Goal: Task Accomplishment & Management: Manage account settings

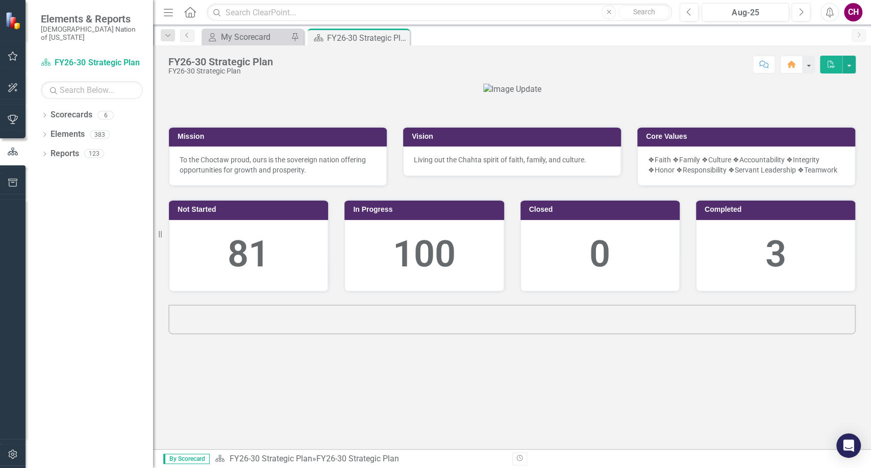
click at [13, 53] on icon "button" at bounding box center [13, 56] width 11 height 8
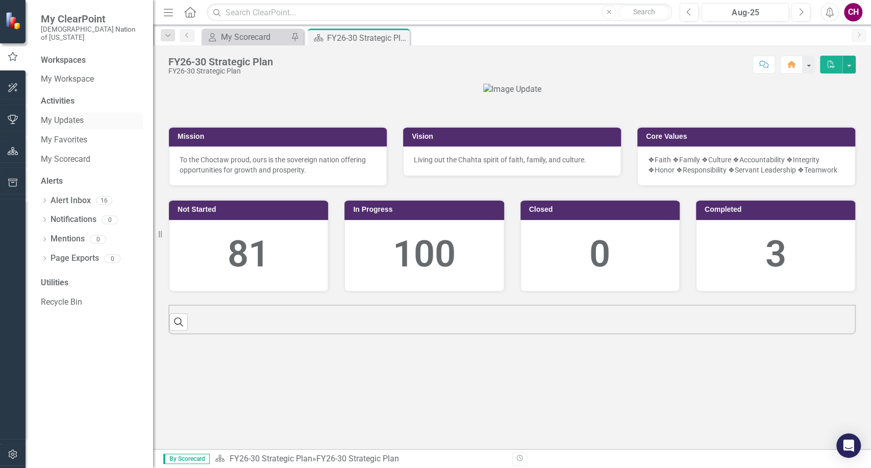
click at [81, 115] on link "My Updates" at bounding box center [92, 121] width 102 height 12
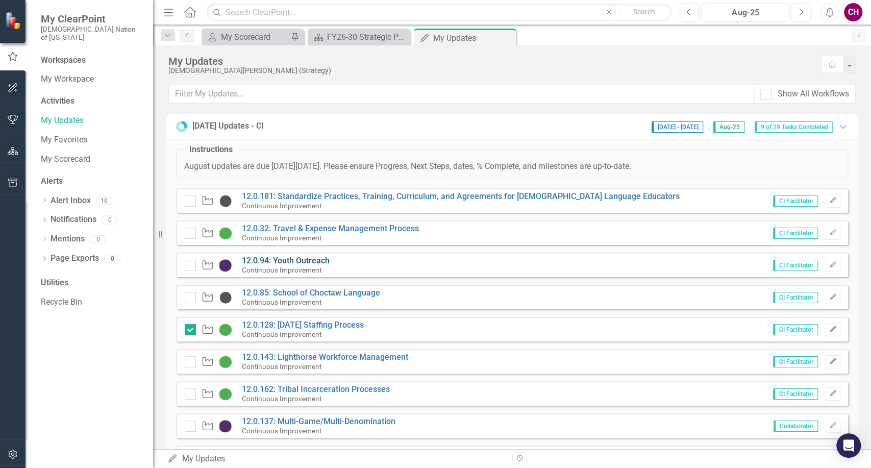
click at [301, 258] on link "12.0.94: Youth Outreach" at bounding box center [286, 261] width 88 height 10
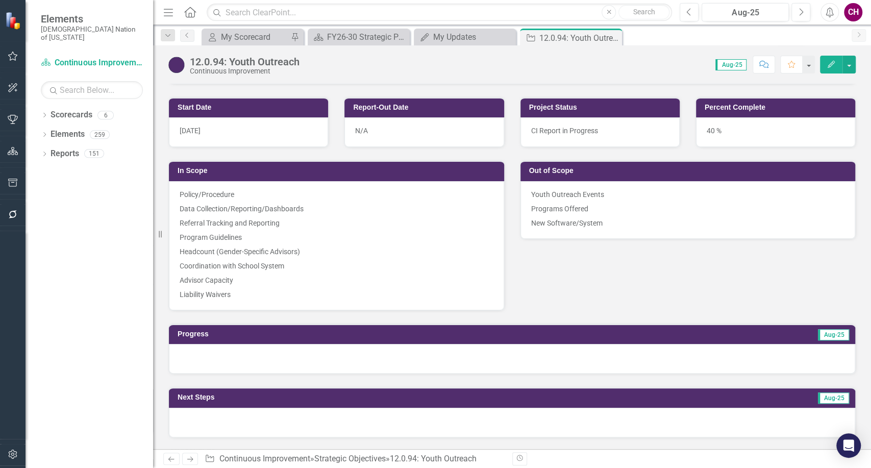
scroll to position [680, 0]
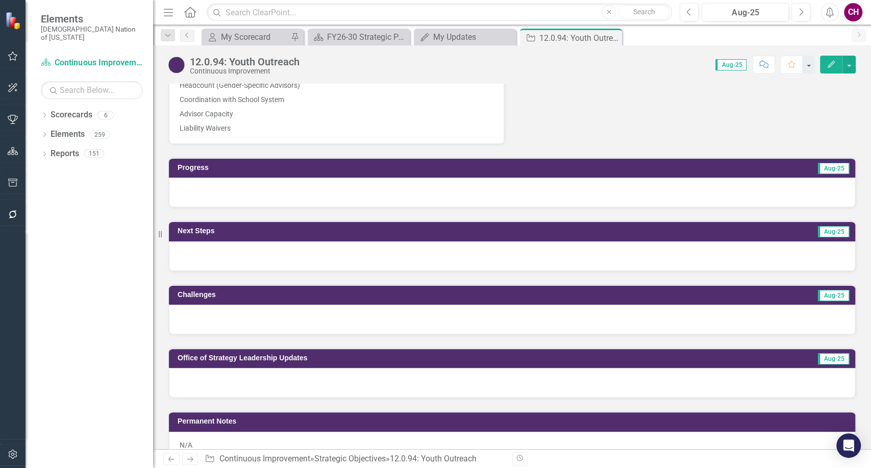
click at [335, 183] on div at bounding box center [512, 193] width 686 height 30
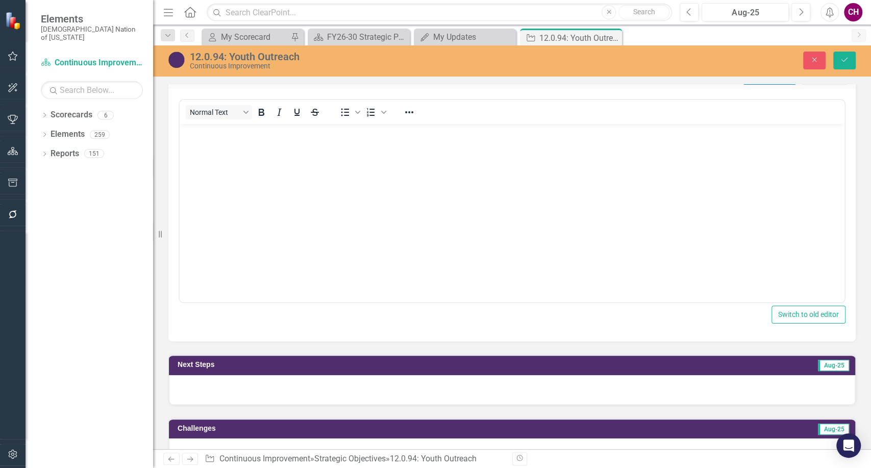
scroll to position [793, 0]
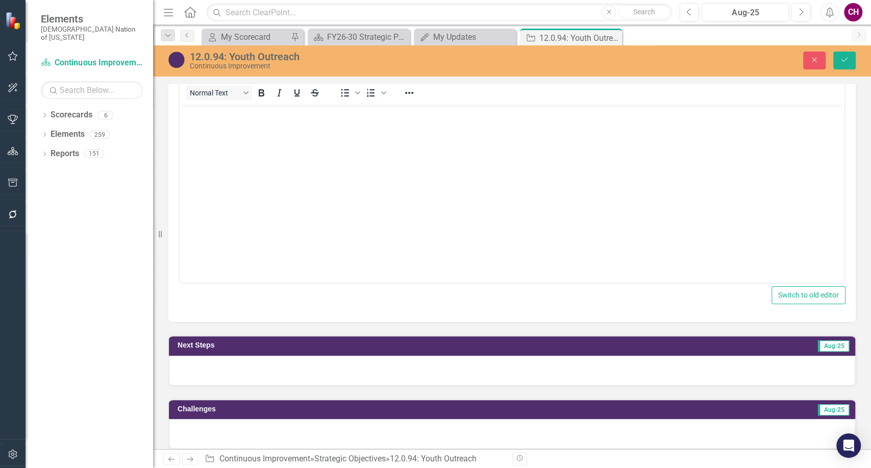
click at [233, 357] on div at bounding box center [512, 371] width 686 height 30
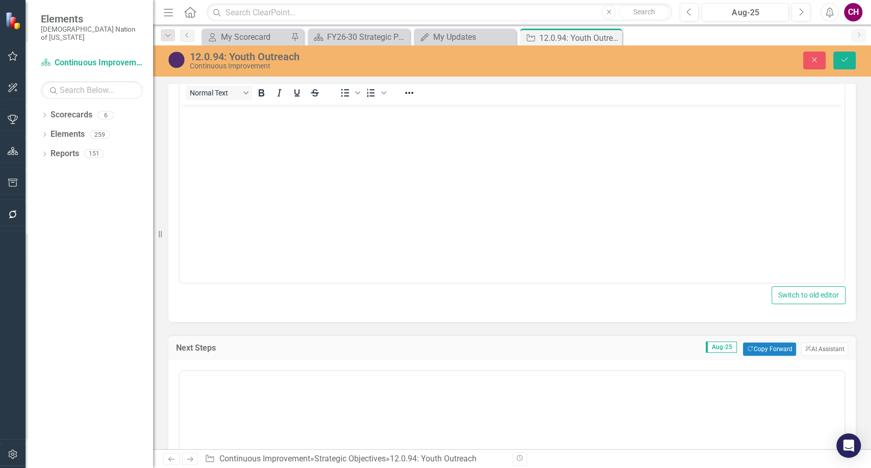
scroll to position [0, 0]
click at [249, 171] on body "Rich Text Area. Press ALT-0 for help." at bounding box center [512, 181] width 665 height 153
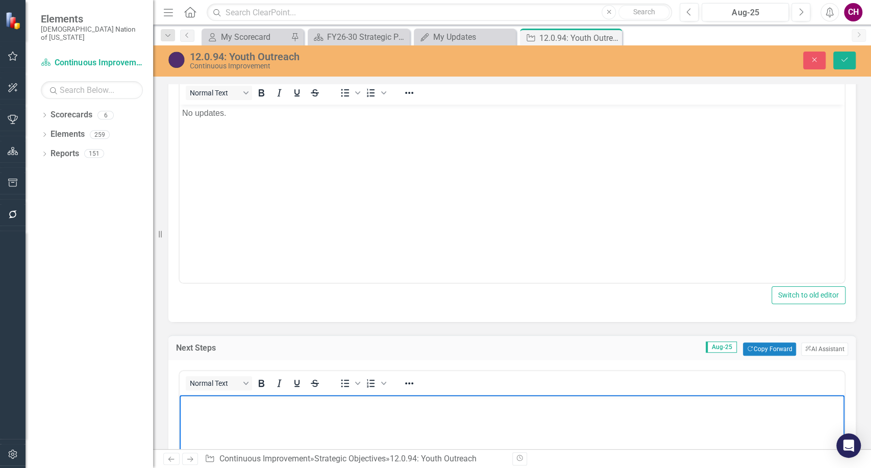
click at [239, 402] on p "Rich Text Area. Press ALT-0 for help." at bounding box center [512, 403] width 660 height 12
click at [826, 53] on div "Close Save" at bounding box center [722, 61] width 284 height 18
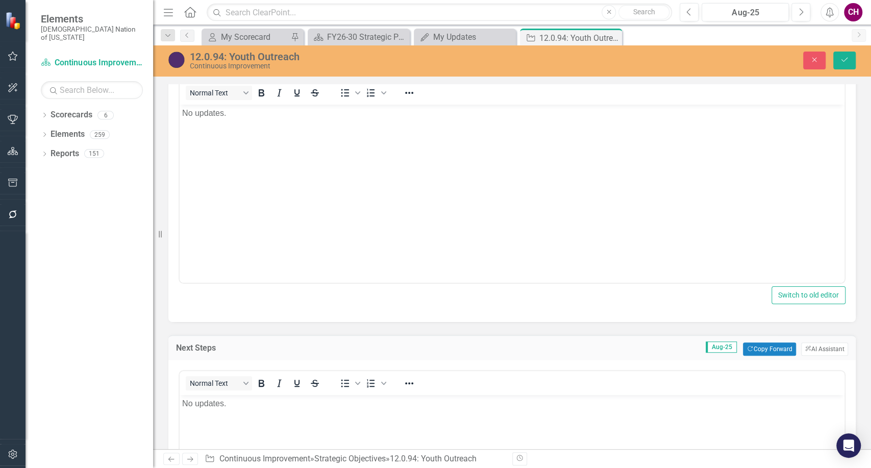
click at [859, 64] on div "Close Save" at bounding box center [722, 61] width 284 height 18
click at [842, 55] on button "Save" at bounding box center [844, 61] width 22 height 18
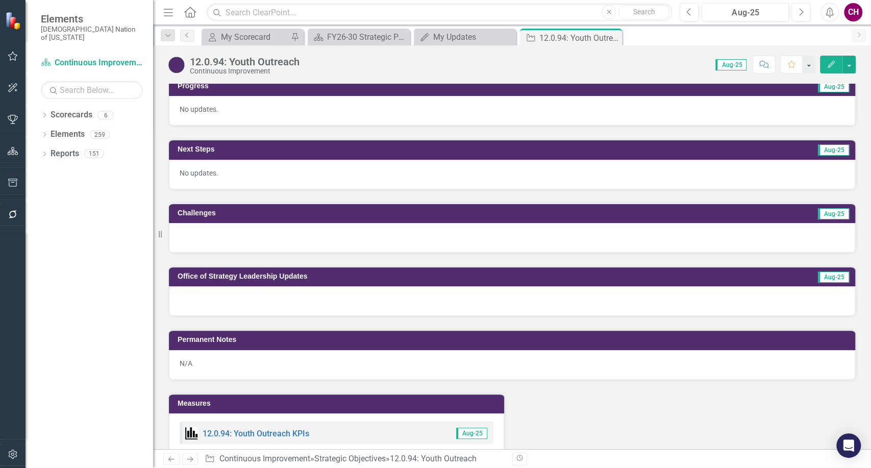
scroll to position [793, 0]
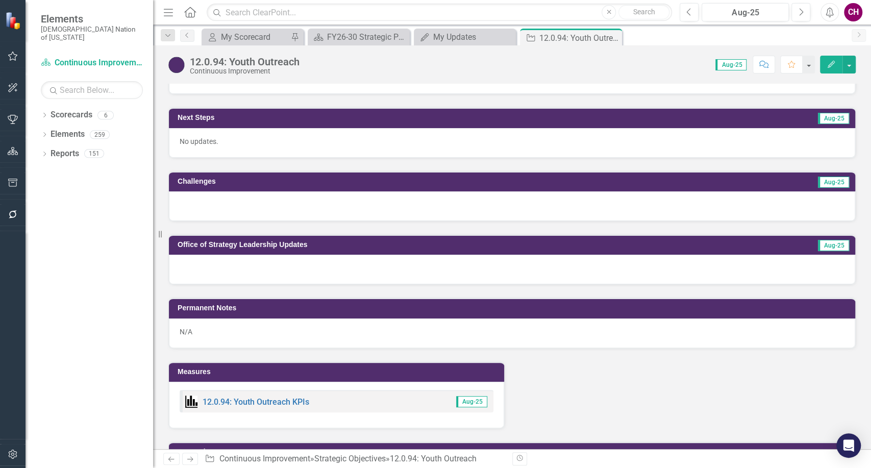
click at [216, 191] on div at bounding box center [512, 206] width 686 height 30
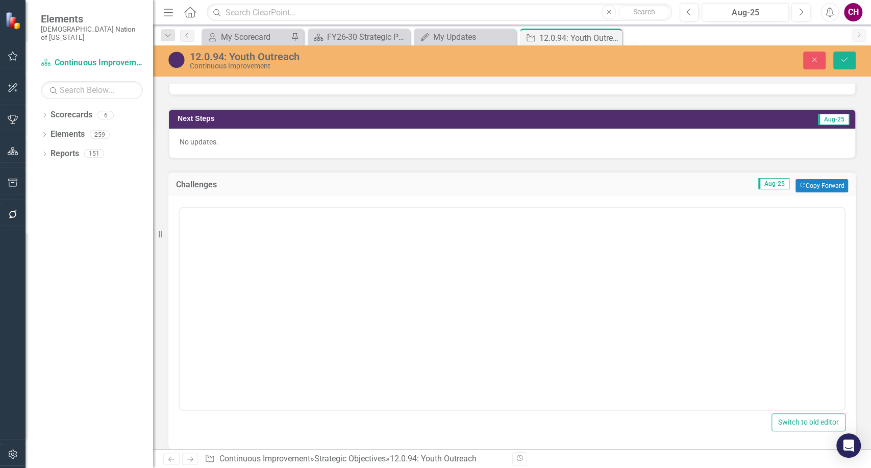
scroll to position [0, 0]
click at [235, 266] on body "Rich Text Area. Press ALT-0 for help." at bounding box center [512, 308] width 665 height 153
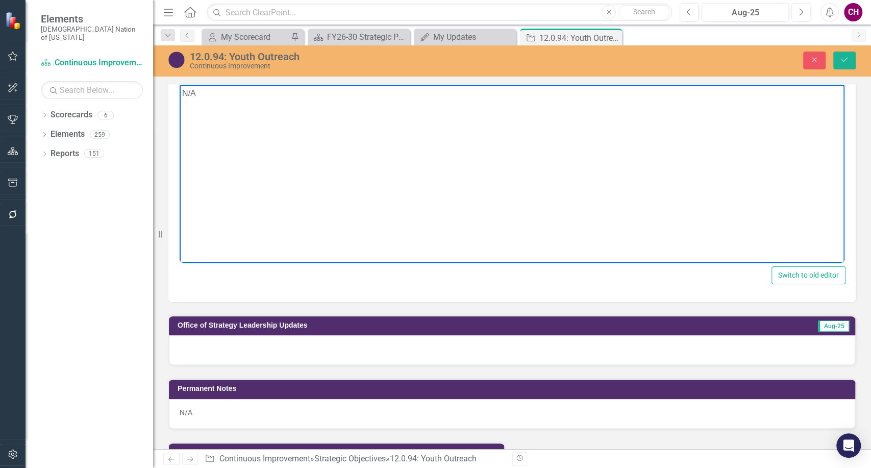
scroll to position [963, 0]
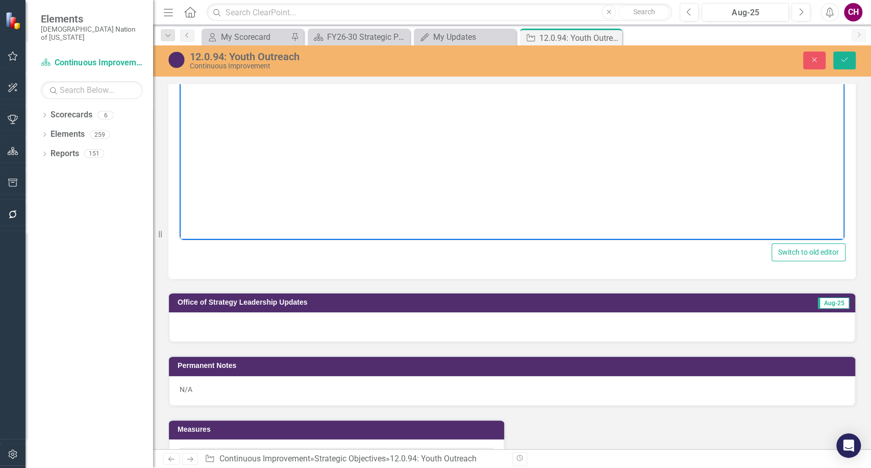
click at [259, 328] on div at bounding box center [512, 327] width 686 height 30
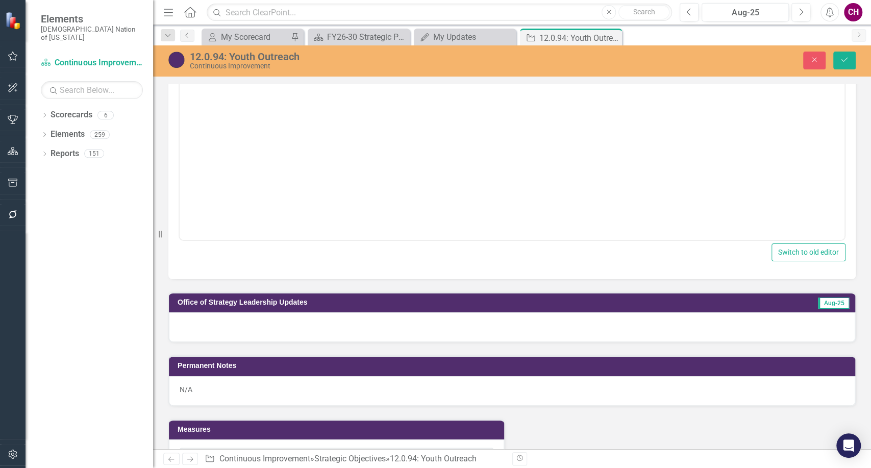
click at [259, 328] on div at bounding box center [512, 327] width 686 height 30
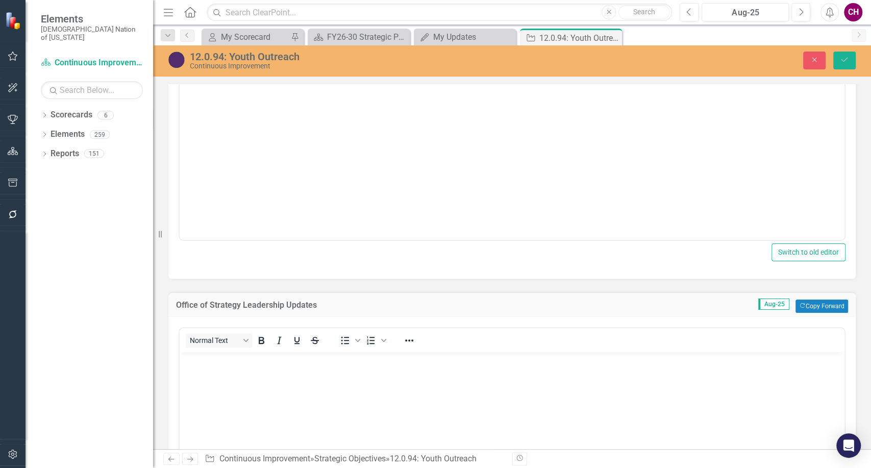
scroll to position [0, 0]
click at [270, 376] on body "Rich Text Area. Press ALT-0 for help." at bounding box center [512, 428] width 665 height 153
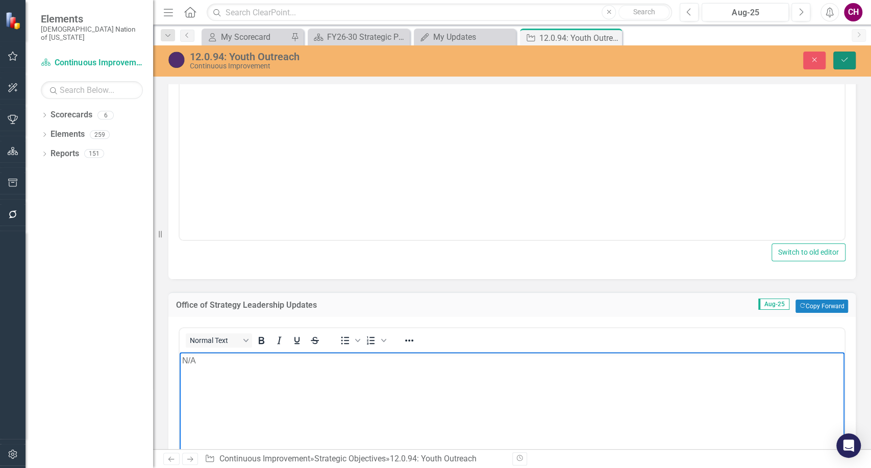
click at [842, 62] on icon "Save" at bounding box center [844, 59] width 9 height 7
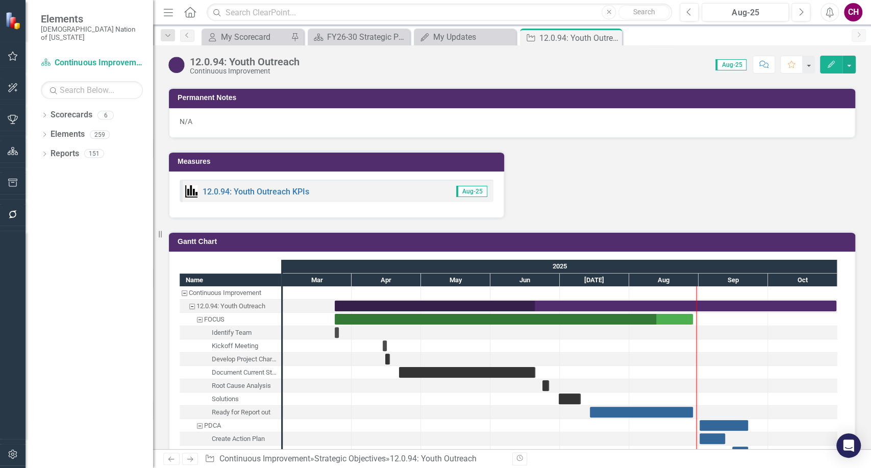
scroll to position [1020, 0]
